Goal: Find specific page/section: Find specific page/section

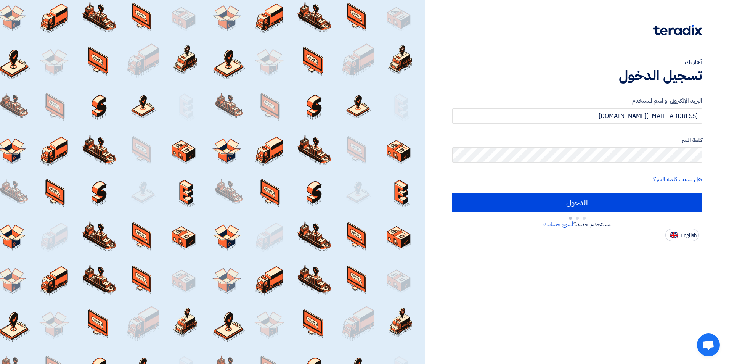
type input "Sign in"
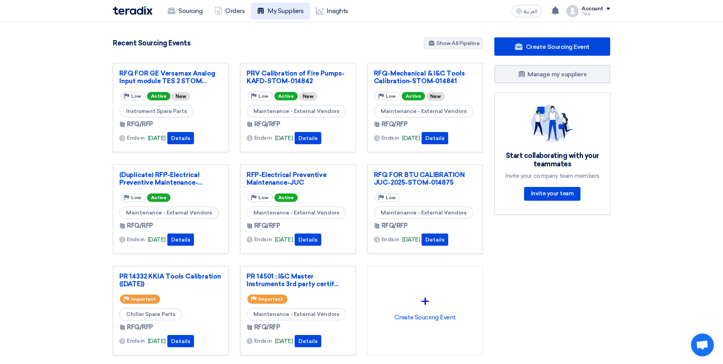
click at [282, 11] on link "My Suppliers" at bounding box center [280, 11] width 59 height 17
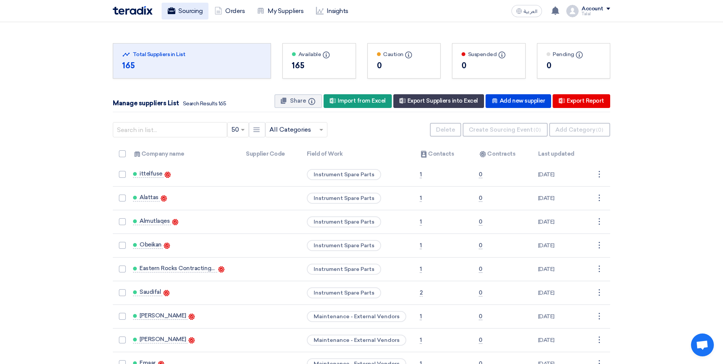
click at [190, 5] on link "Sourcing" at bounding box center [185, 11] width 47 height 17
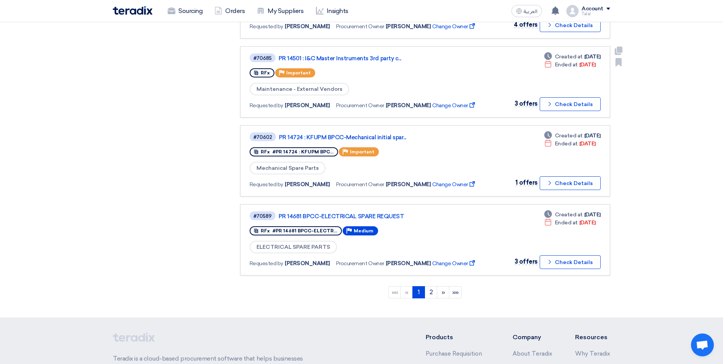
scroll to position [610, 0]
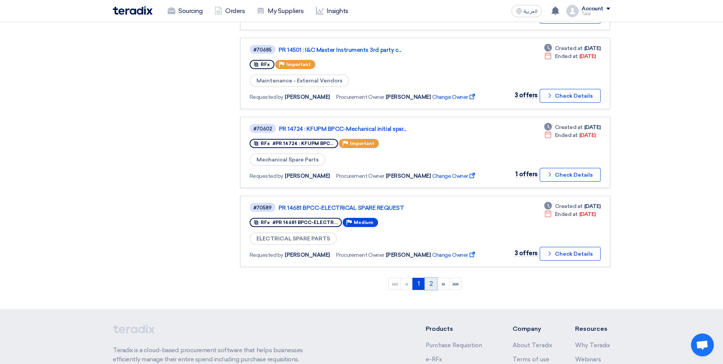
click at [427, 281] on link "2" at bounding box center [431, 284] width 13 height 12
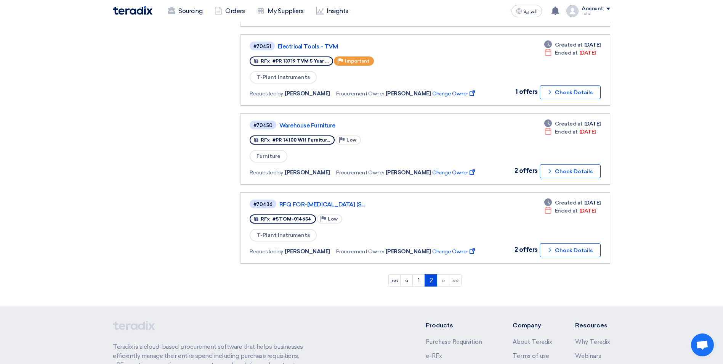
scroll to position [491, 0]
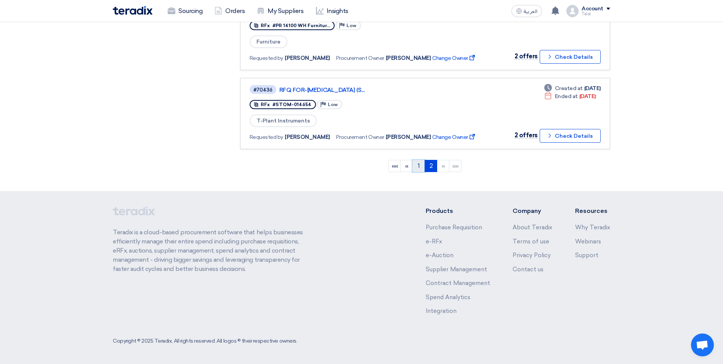
click at [420, 167] on link "1" at bounding box center [419, 166] width 13 height 12
